Goal: Navigation & Orientation: Find specific page/section

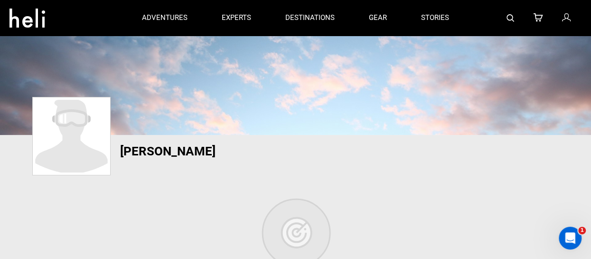
scroll to position [38, 0]
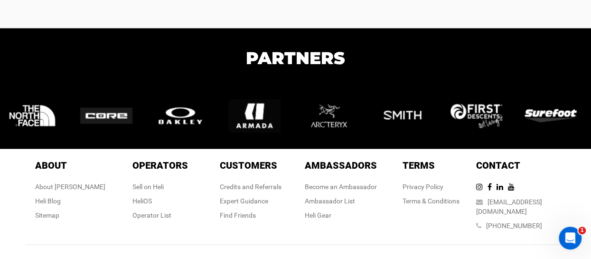
scroll to position [2630, 0]
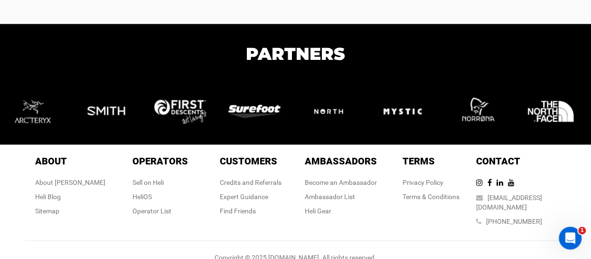
drag, startPoint x: 406, startPoint y: 197, endPoint x: 378, endPoint y: 251, distance: 60.8
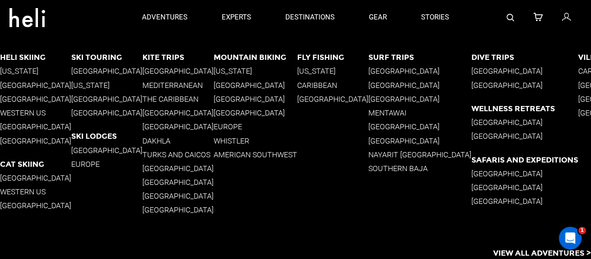
scroll to position [2583, 0]
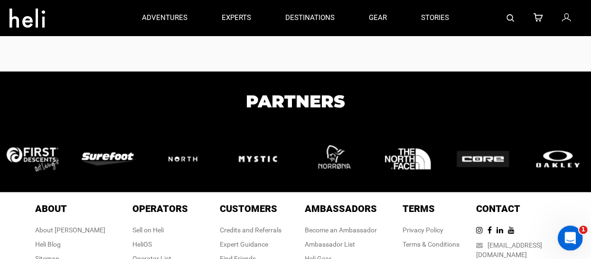
click at [572, 238] on icon "Open Intercom Messenger" at bounding box center [569, 237] width 16 height 16
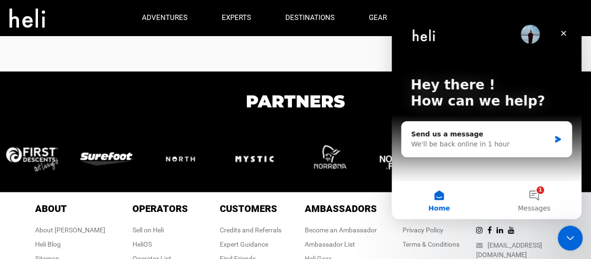
scroll to position [0, 0]
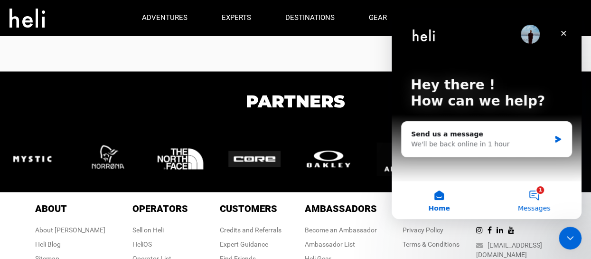
click at [536, 197] on button "1 Messages" at bounding box center [534, 200] width 95 height 38
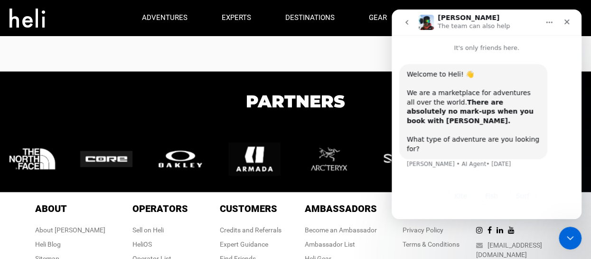
scroll to position [29, 0]
